Goal: Task Accomplishment & Management: Use online tool/utility

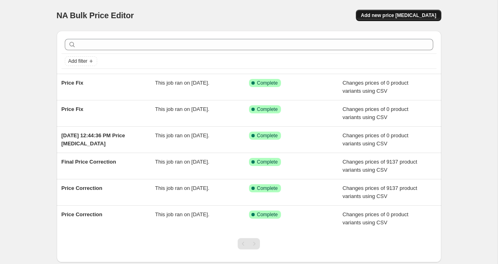
click at [385, 13] on span "Add new price [MEDICAL_DATA]" at bounding box center [397, 15] width 75 height 6
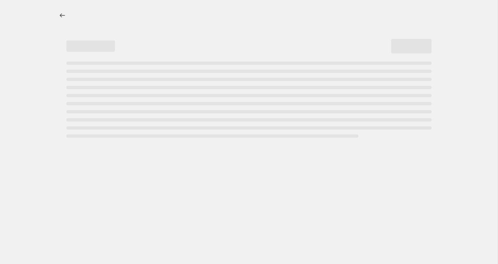
select select "percentage"
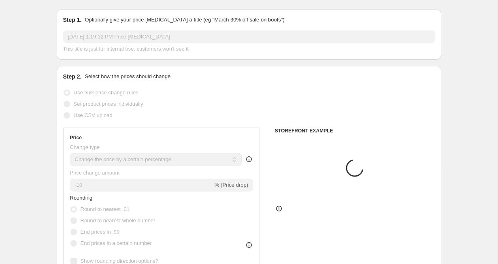
scroll to position [62, 0]
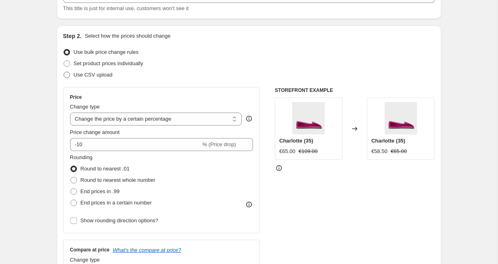
click at [69, 73] on span at bounding box center [67, 75] width 6 height 6
click at [64, 72] on input "Use CSV upload" at bounding box center [64, 72] width 0 height 0
radio input "true"
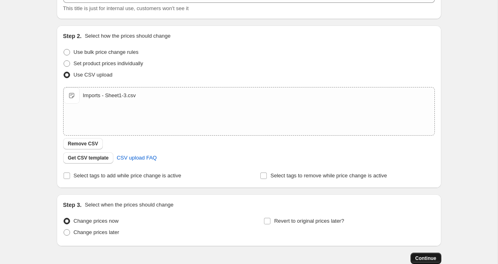
click at [419, 258] on span "Continue" at bounding box center [425, 258] width 21 height 6
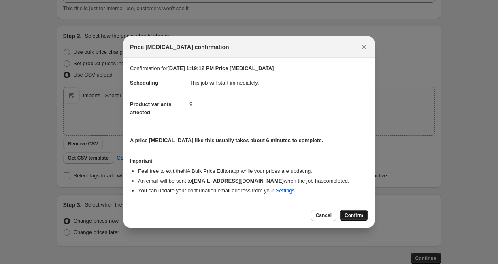
click at [354, 216] on span "Confirm" at bounding box center [353, 215] width 19 height 6
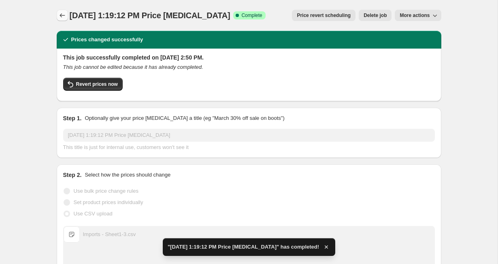
click at [65, 14] on icon "Price change jobs" at bounding box center [62, 15] width 8 height 8
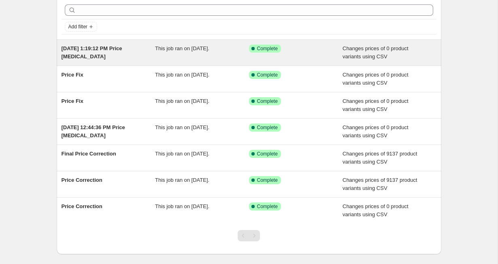
scroll to position [35, 0]
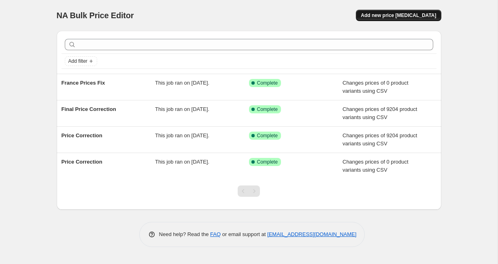
click at [397, 15] on span "Add new price [MEDICAL_DATA]" at bounding box center [397, 15] width 75 height 6
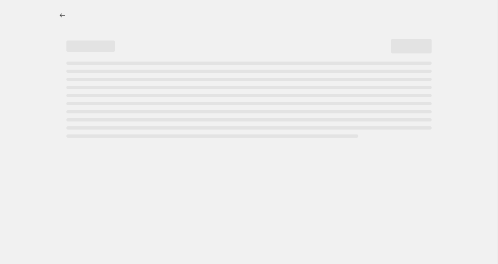
select select "percentage"
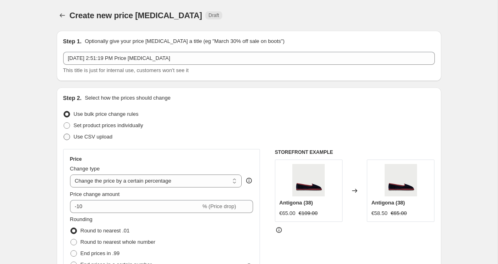
click at [67, 136] on span at bounding box center [67, 136] width 6 height 6
click at [64, 134] on input "Use CSV upload" at bounding box center [64, 133] width 0 height 0
radio input "true"
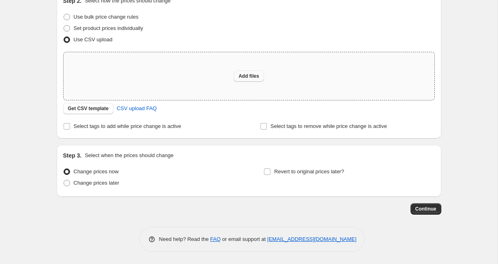
scroll to position [97, 0]
click at [245, 75] on span "Add files" at bounding box center [248, 76] width 21 height 6
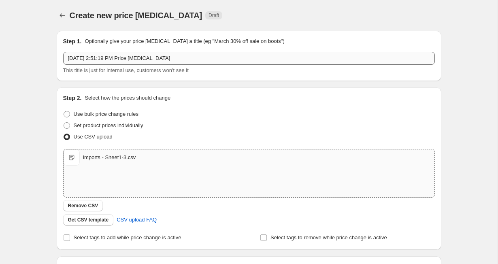
scroll to position [0, 0]
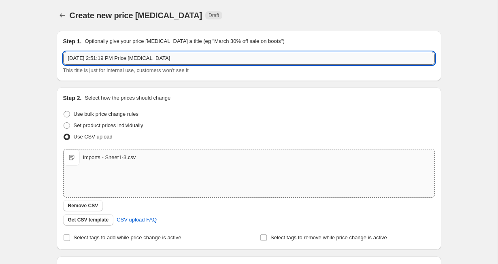
click at [116, 57] on input "[DATE] 2:51:19 PM Price [MEDICAL_DATA]" at bounding box center [248, 58] width 371 height 13
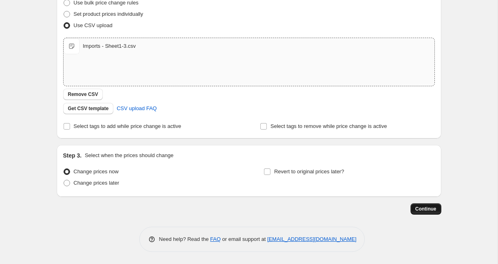
type input "Natty Price Fix"
click at [425, 209] on span "Continue" at bounding box center [425, 208] width 21 height 6
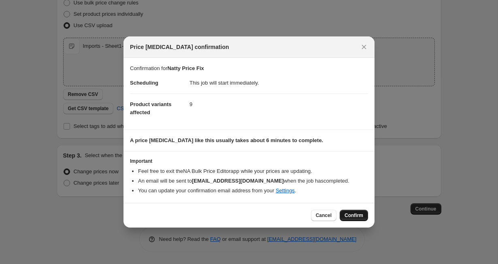
click at [357, 214] on span "Confirm" at bounding box center [353, 215] width 19 height 6
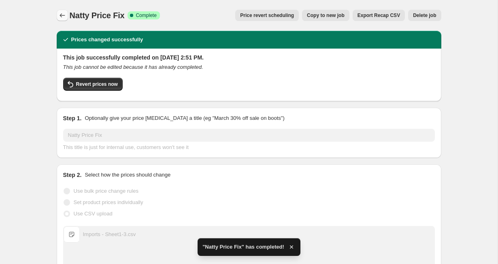
click at [64, 15] on icon "Price change jobs" at bounding box center [62, 15] width 8 height 8
